Goal: Information Seeking & Learning: Learn about a topic

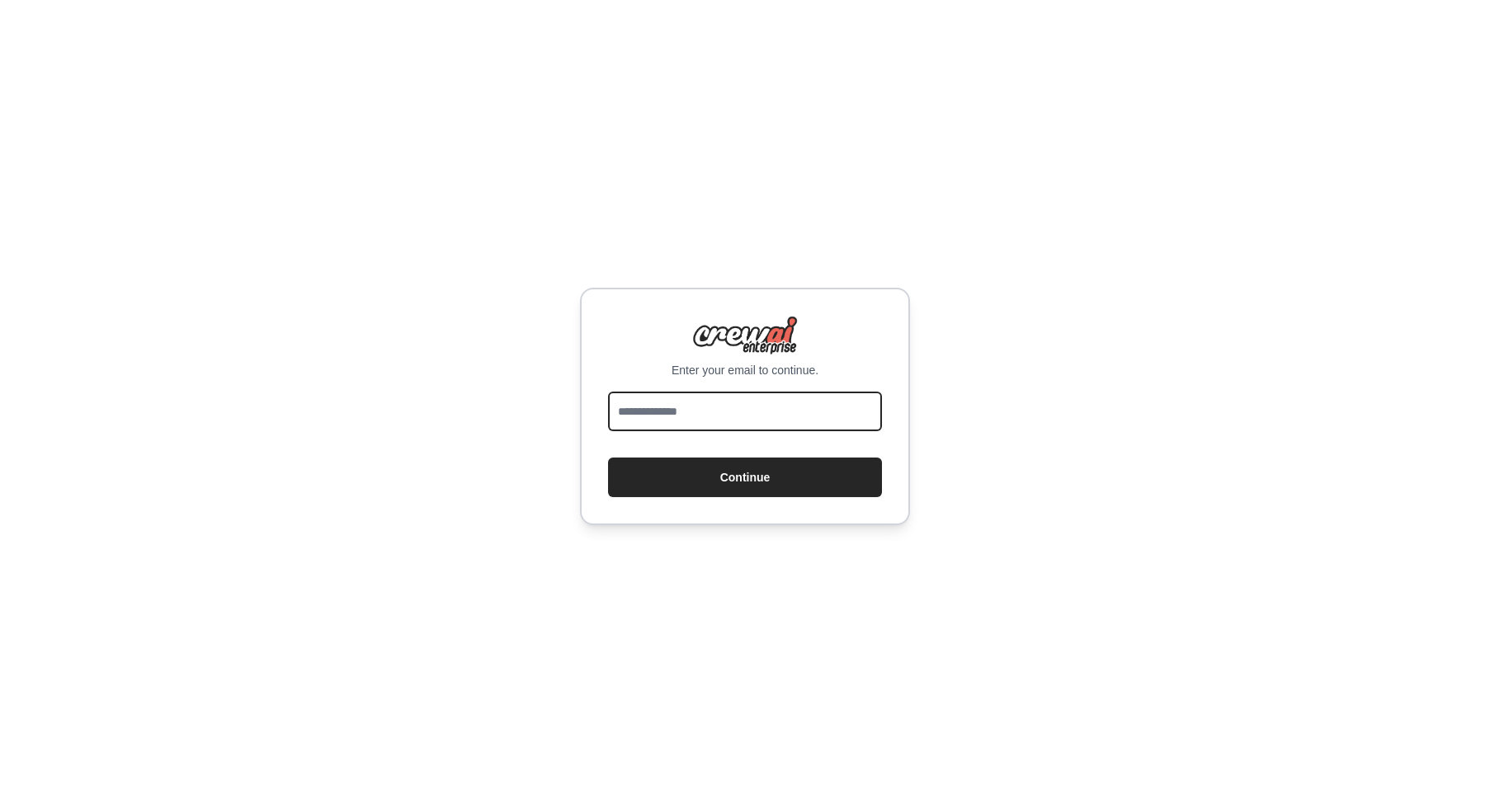
click at [748, 407] on input "email" at bounding box center [745, 412] width 274 height 40
type input "**********"
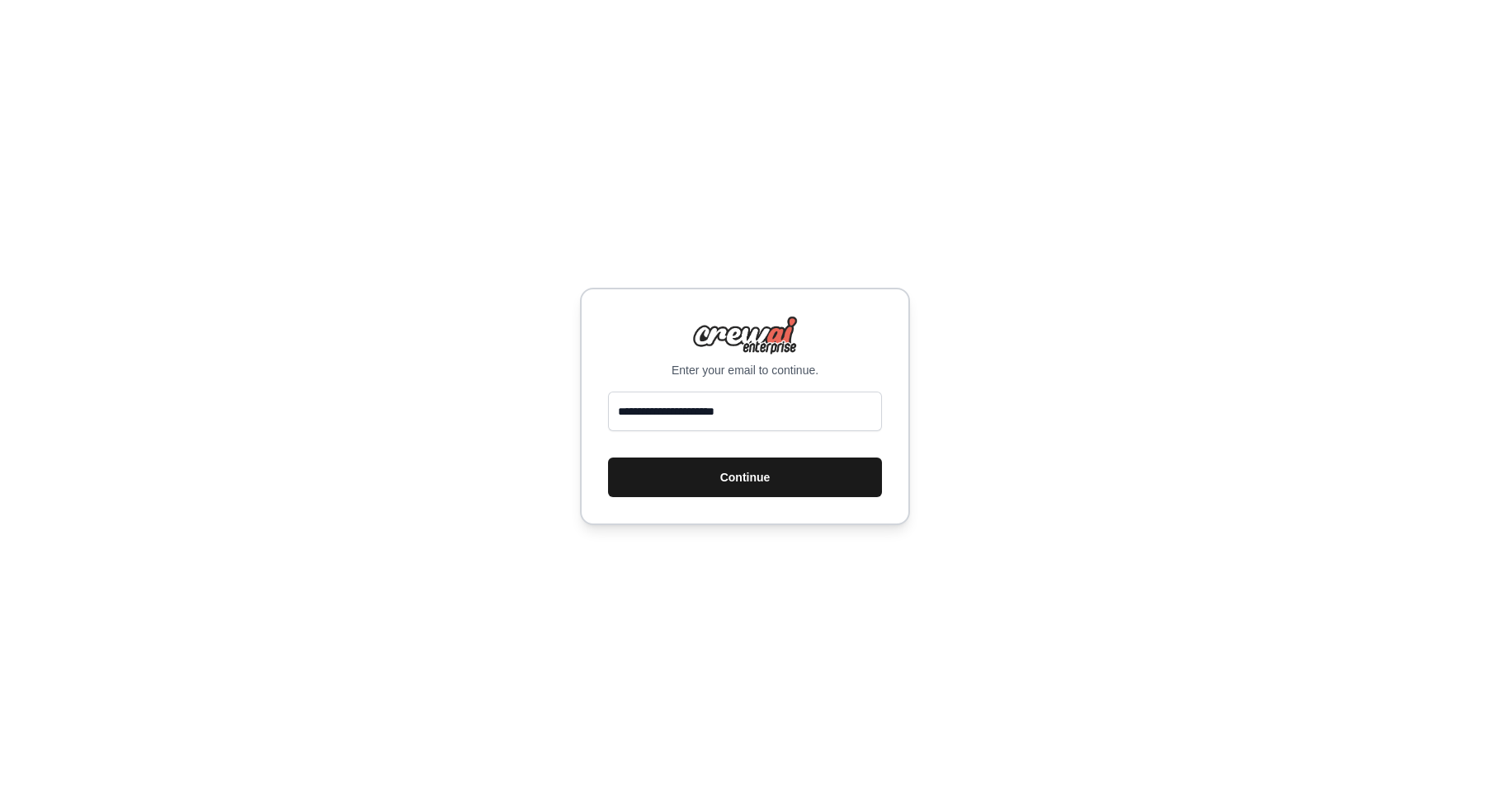
click at [736, 468] on button "Continue" at bounding box center [745, 478] width 274 height 40
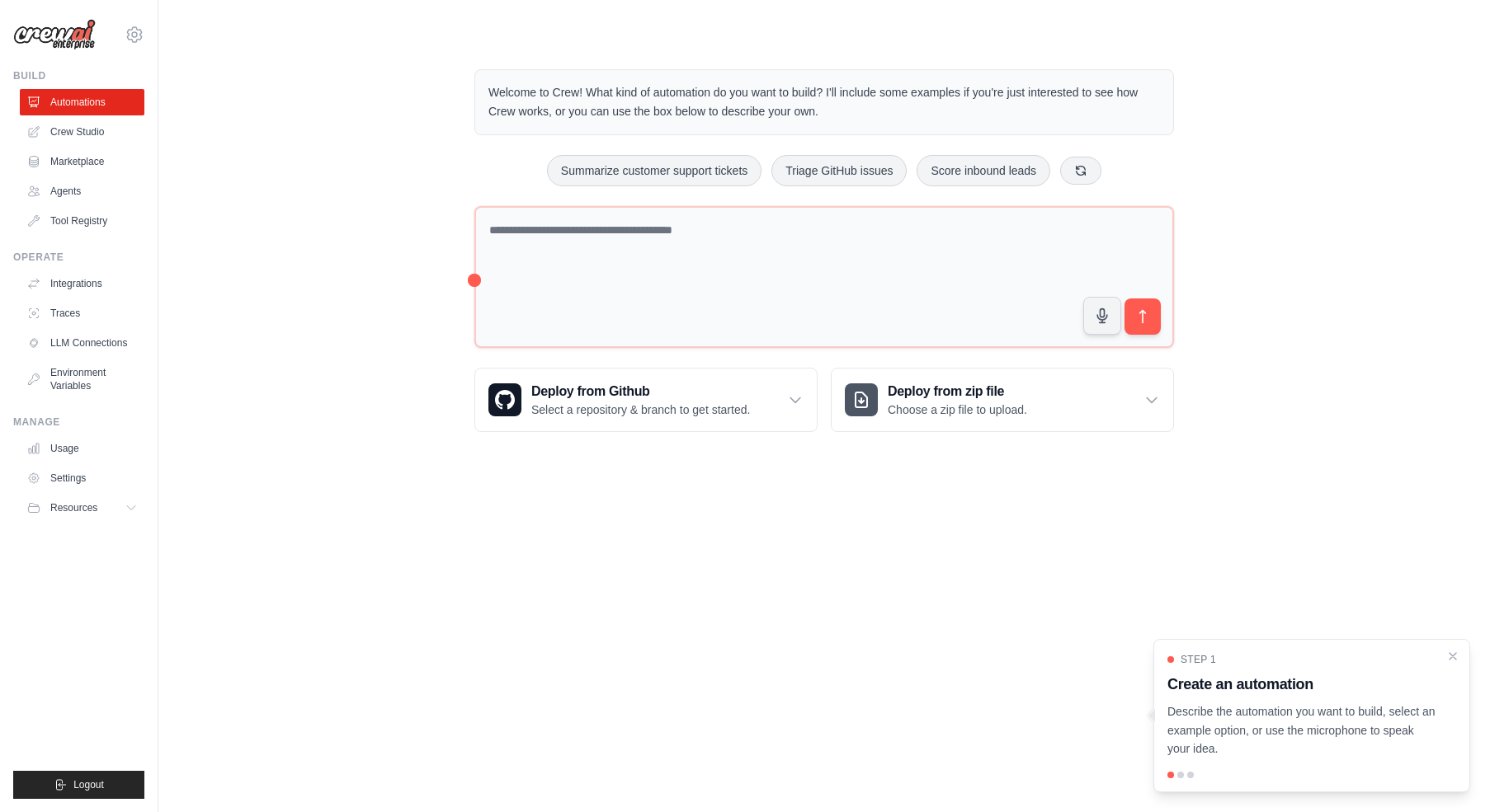
click at [452, 491] on body "[EMAIL_ADDRESS][DOMAIN_NAME] Settings Build Automations Crew Studio" at bounding box center [745, 406] width 1490 height 812
click at [123, 512] on button "Resources" at bounding box center [84, 508] width 125 height 27
click at [99, 536] on span "Documentation" at bounding box center [92, 536] width 67 height 13
